Goal: Task Accomplishment & Management: Complete application form

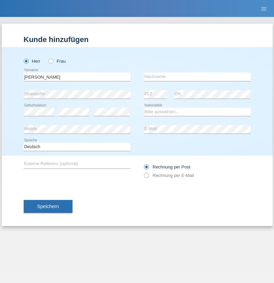
type input "[PERSON_NAME]"
click at [197, 77] on input "text" at bounding box center [197, 76] width 107 height 8
type input "Baftiaj"
select select "XK"
select select "C"
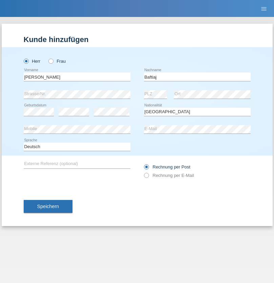
select select "24"
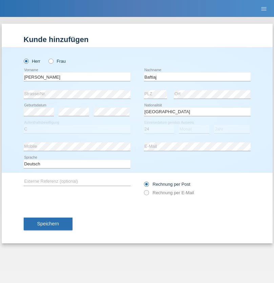
select select "01"
select select "2000"
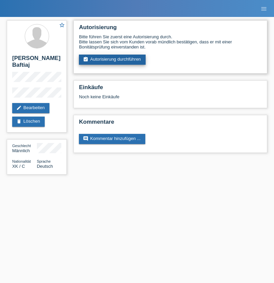
click at [112, 60] on link "assignment_turned_in Autorisierung durchführen" at bounding box center [112, 60] width 67 height 10
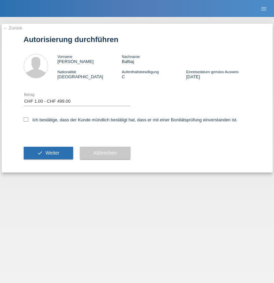
select select "1"
checkbox input "true"
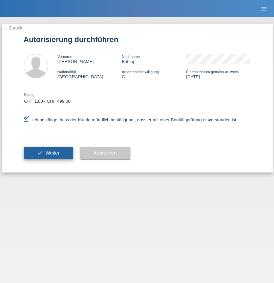
click at [48, 153] on span "Weiter" at bounding box center [52, 152] width 14 height 5
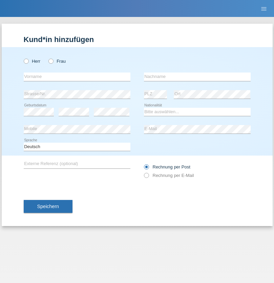
radio input "true"
click at [77, 77] on input "text" at bounding box center [77, 76] width 107 height 8
type input "Blanca"
click at [197, 77] on input "text" at bounding box center [197, 76] width 107 height 8
type input "[PERSON_NAME]"
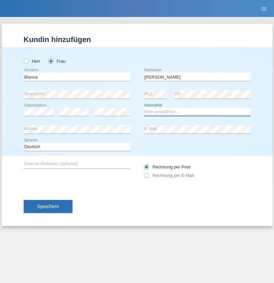
select select "CH"
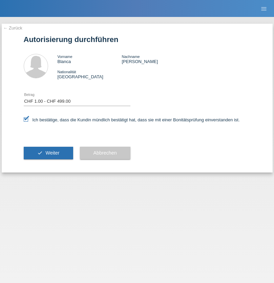
select select "1"
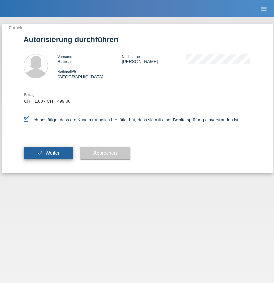
click at [48, 153] on span "Weiter" at bounding box center [52, 152] width 14 height 5
